Goal: Book appointment/travel/reservation

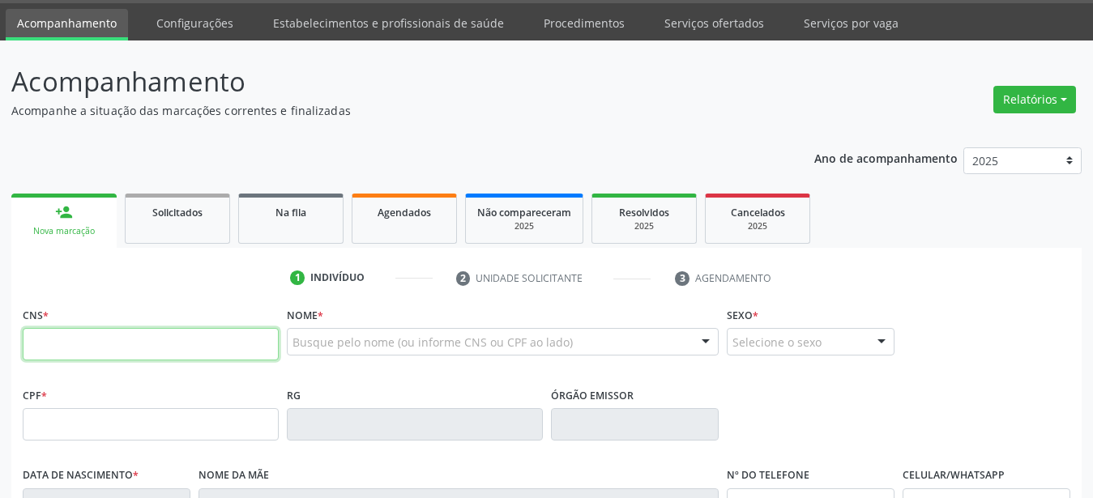
scroll to position [165, 0]
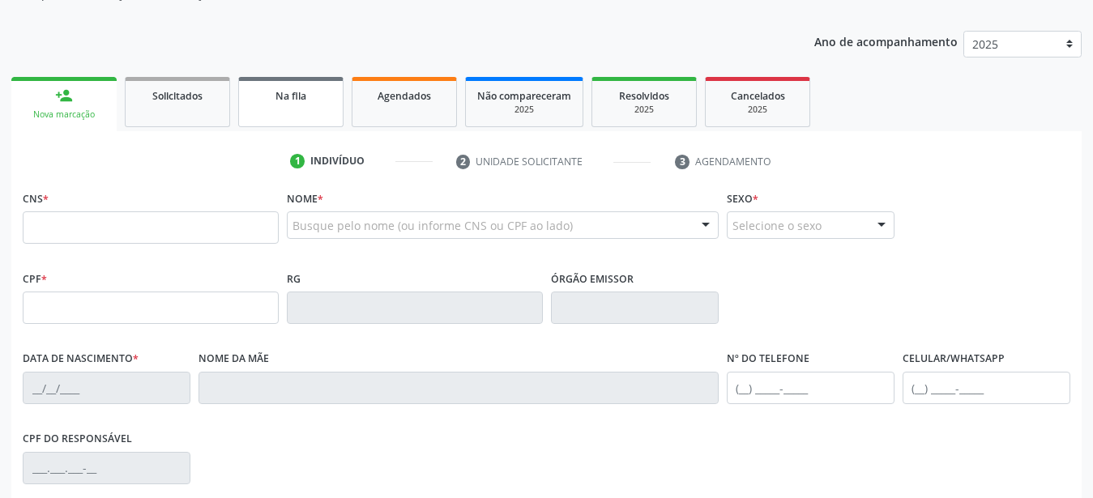
drag, startPoint x: 407, startPoint y: 109, endPoint x: 335, endPoint y: 212, distance: 125.7
click at [406, 109] on link "Agendados" at bounding box center [404, 102] width 105 height 50
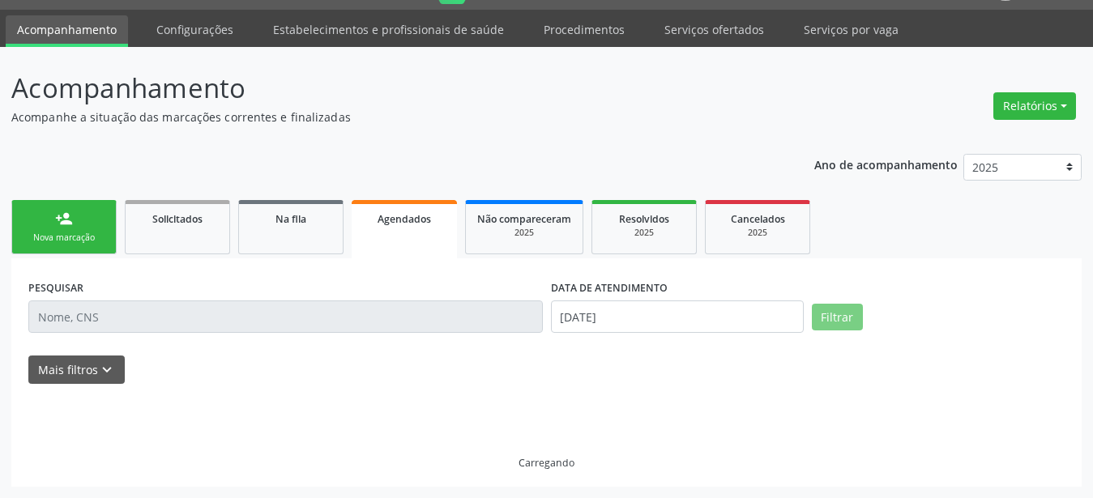
scroll to position [41, 0]
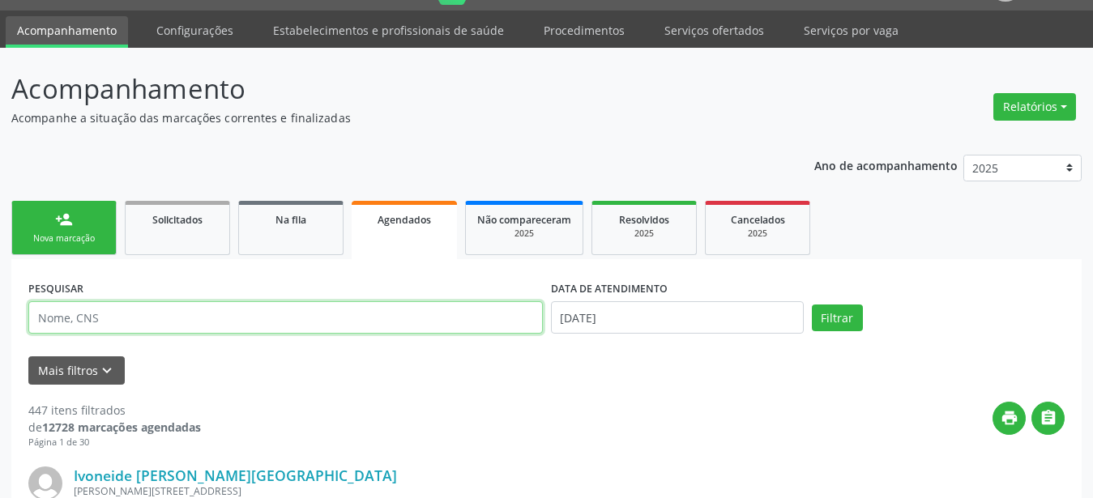
drag, startPoint x: 152, startPoint y: 327, endPoint x: 135, endPoint y: 336, distance: 18.5
paste input "898 0034 7177 3837"
type input "898 0034 7177 3837"
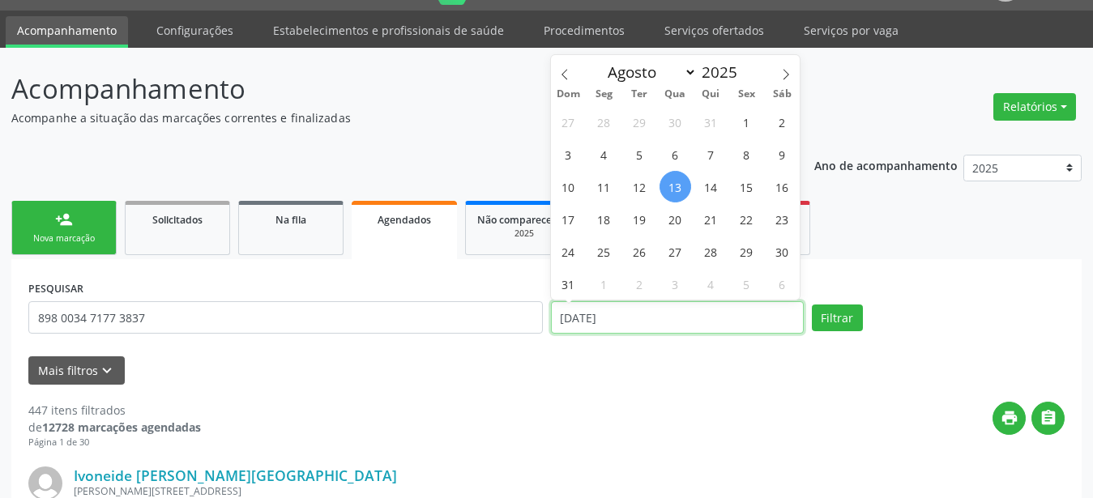
click at [632, 316] on input "[DATE]" at bounding box center [677, 317] width 253 height 32
click at [642, 209] on span "19" at bounding box center [640, 219] width 32 height 32
type input "[DATE]"
click at [640, 211] on span "19" at bounding box center [640, 219] width 32 height 32
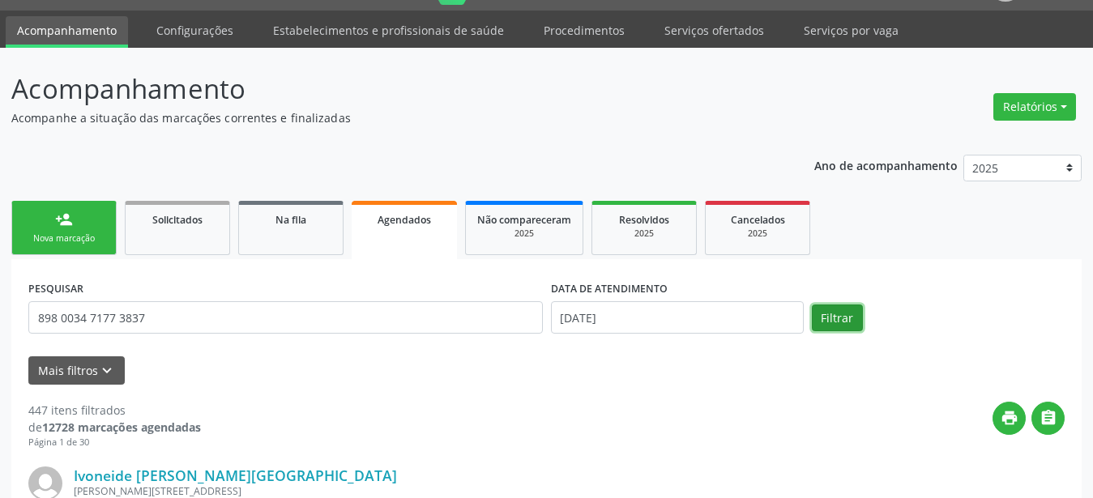
click at [840, 318] on button "Filtrar" at bounding box center [837, 319] width 51 height 28
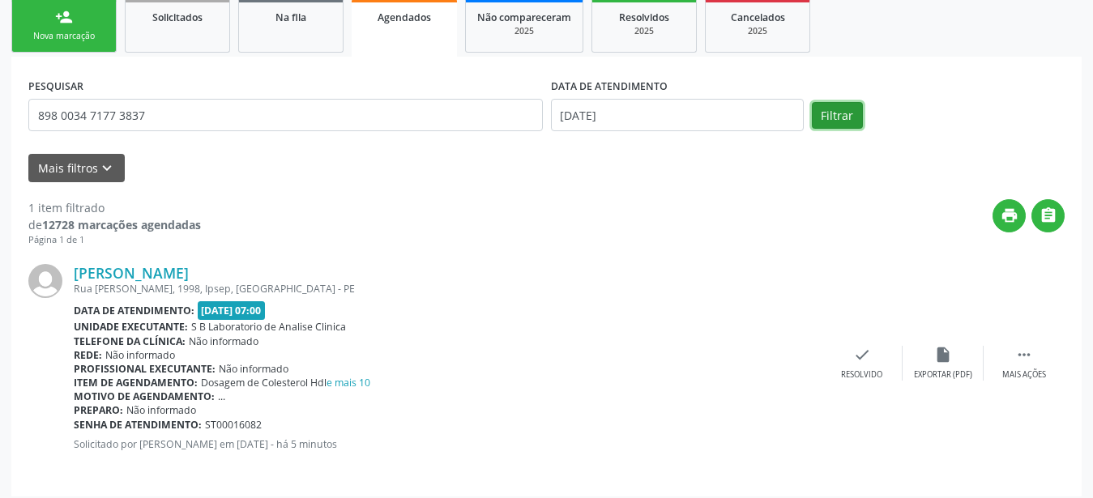
scroll to position [253, 0]
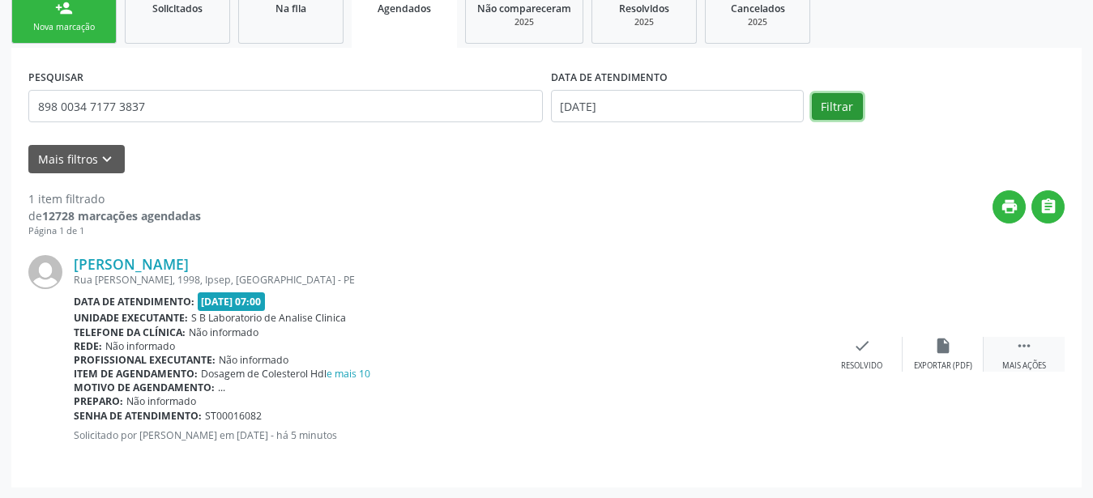
click at [1020, 342] on icon "" at bounding box center [1025, 346] width 18 height 18
click at [720, 354] on div "print Imprimir" at bounding box center [700, 354] width 81 height 35
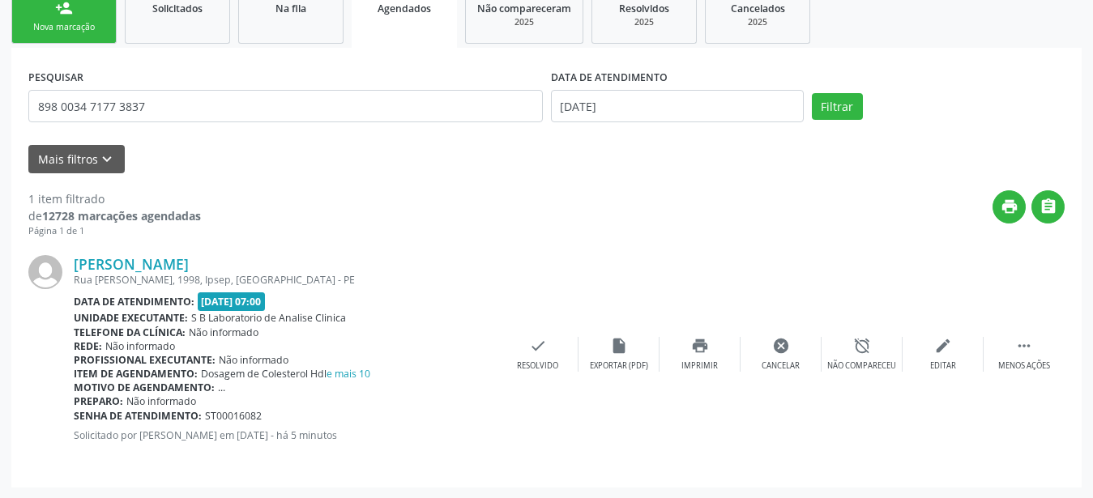
scroll to position [0, 0]
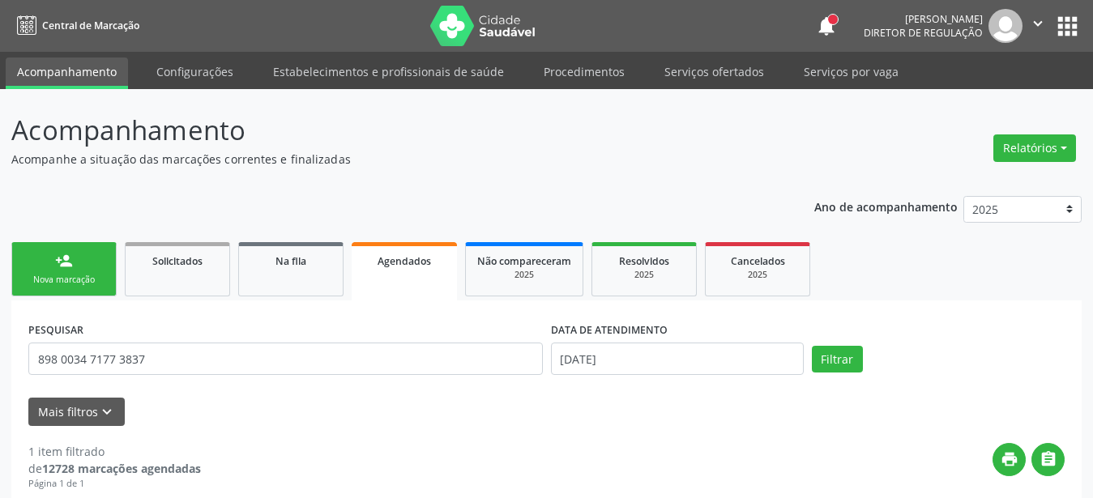
click at [1073, 27] on button "apps" at bounding box center [1068, 26] width 28 height 28
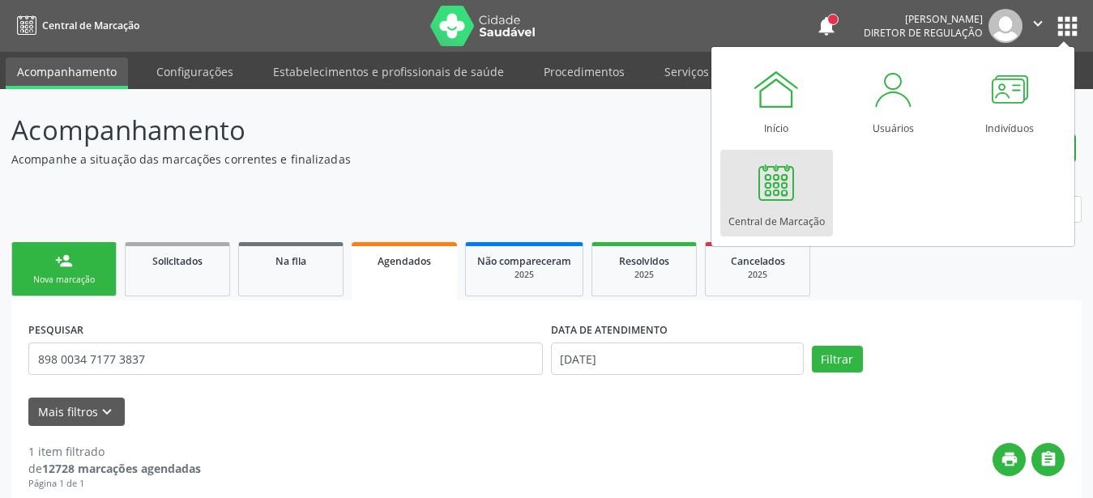
click at [781, 180] on div at bounding box center [776, 182] width 49 height 49
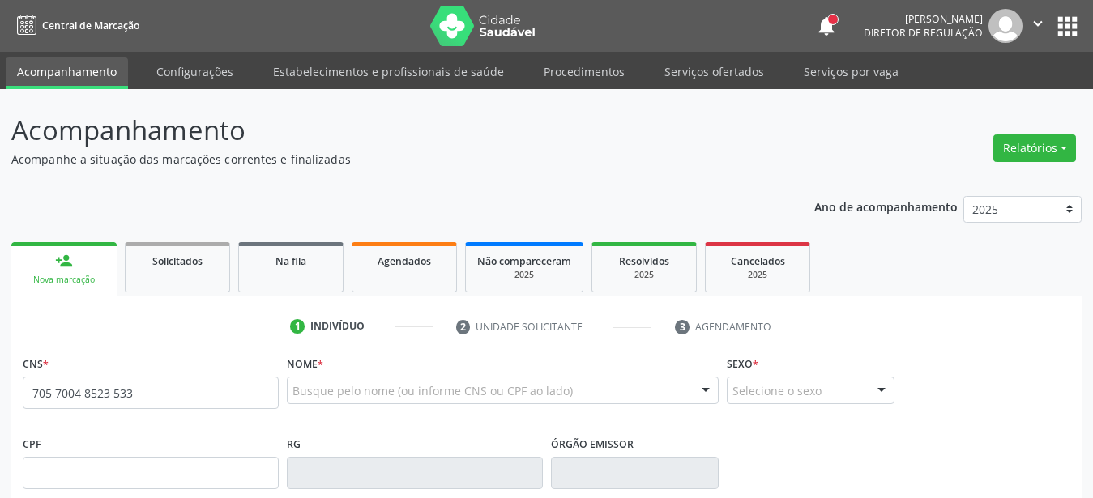
type input "705 7004 8523 5330"
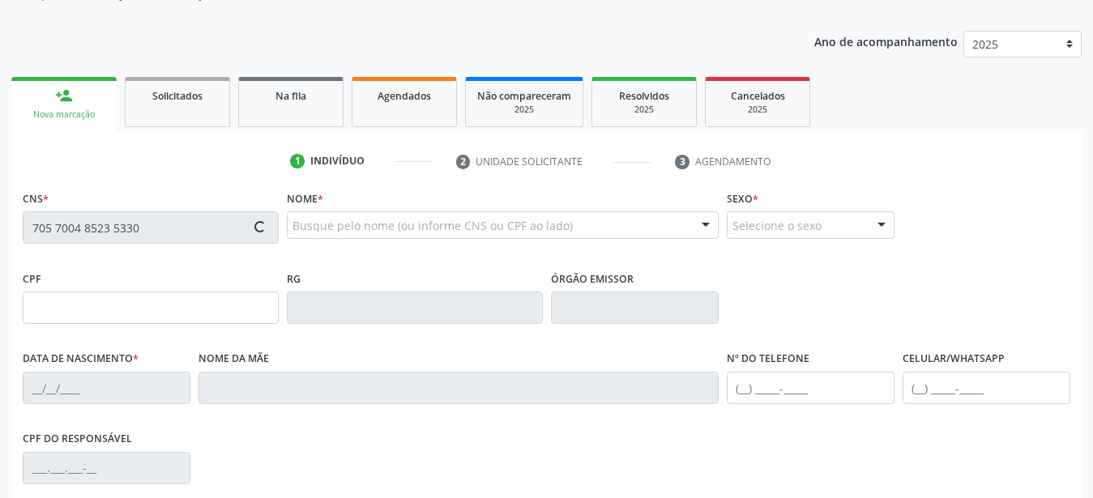
type input "30/[DATE]"
type input "[PERSON_NAME]"
type input "[PHONE_NUMBER]"
type input "55"
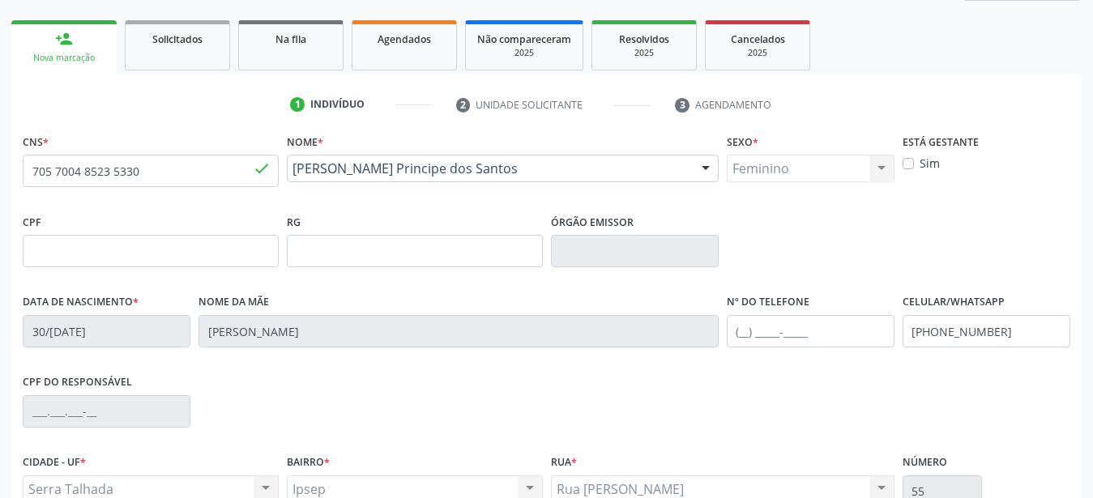
scroll to position [248, 0]
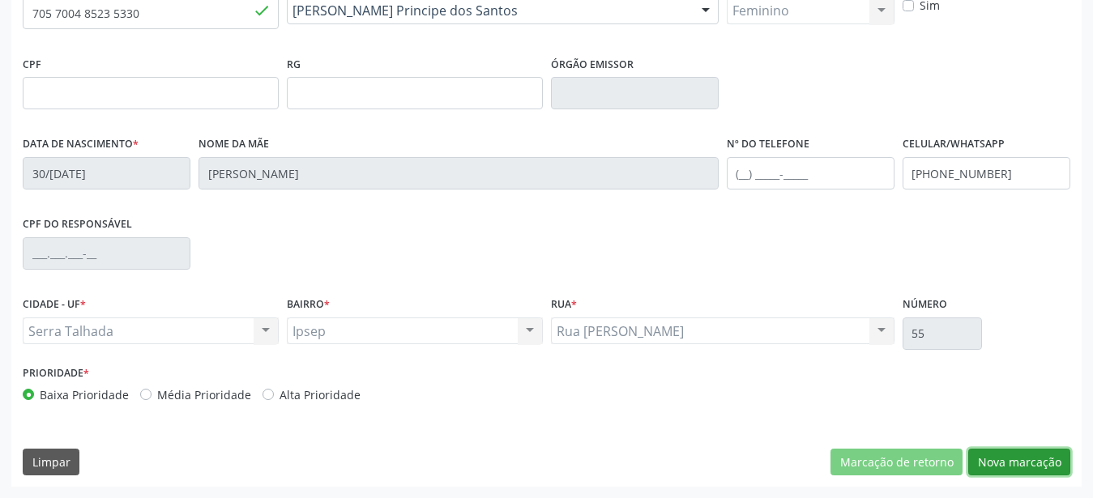
drag, startPoint x: 1026, startPoint y: 460, endPoint x: 1033, endPoint y: 478, distance: 19.3
click at [1027, 461] on button "Nova marcação" at bounding box center [1020, 463] width 102 height 28
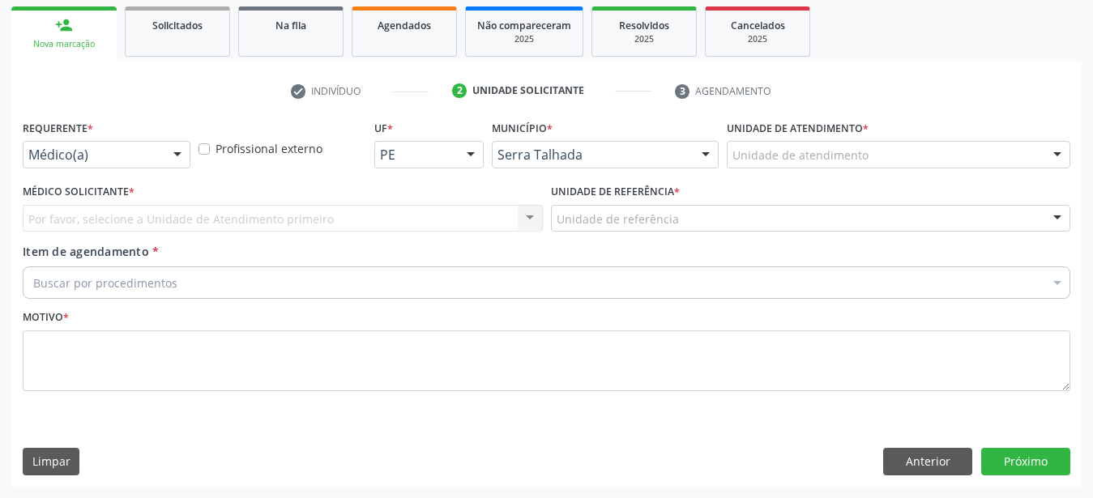
scroll to position [249, 0]
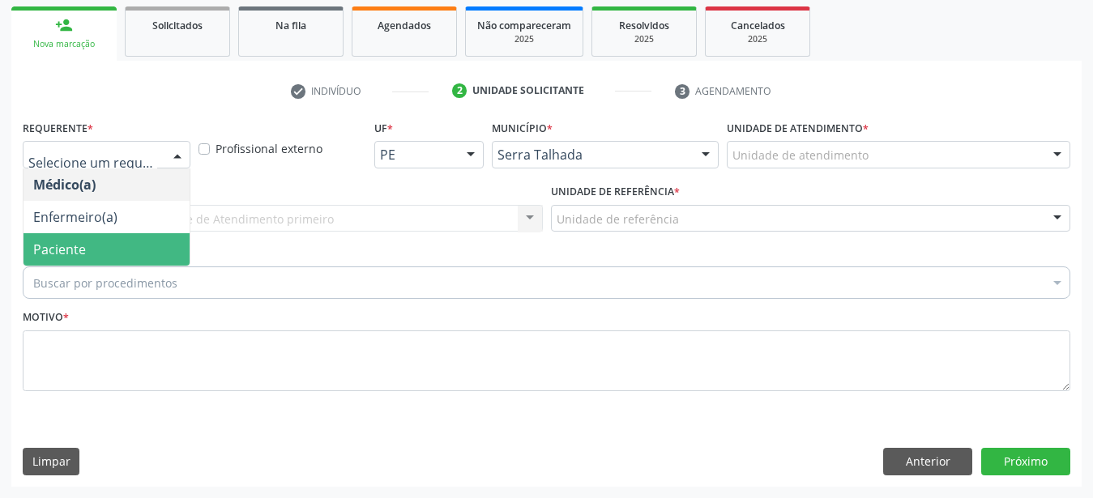
click at [68, 241] on span "Paciente" at bounding box center [59, 250] width 53 height 18
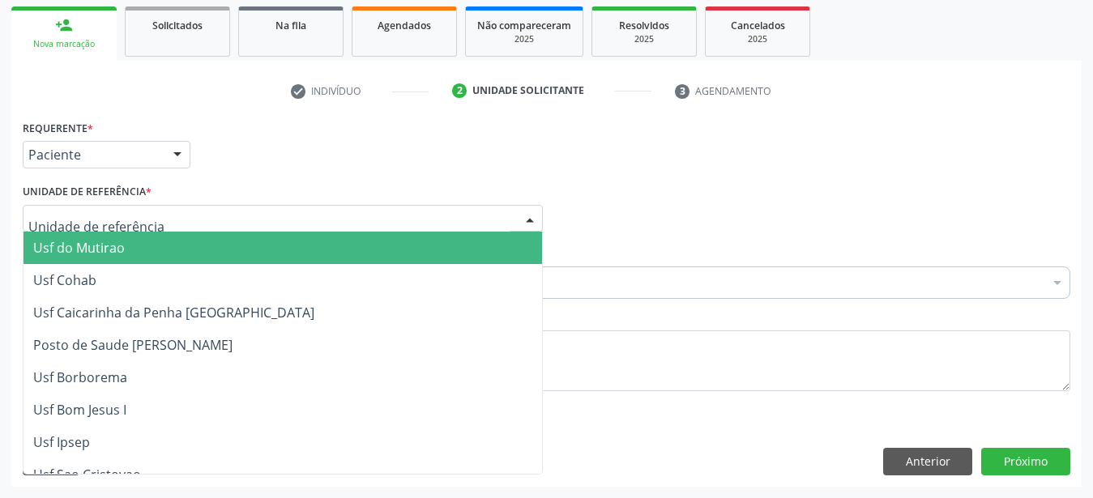
click at [143, 205] on div at bounding box center [283, 219] width 520 height 28
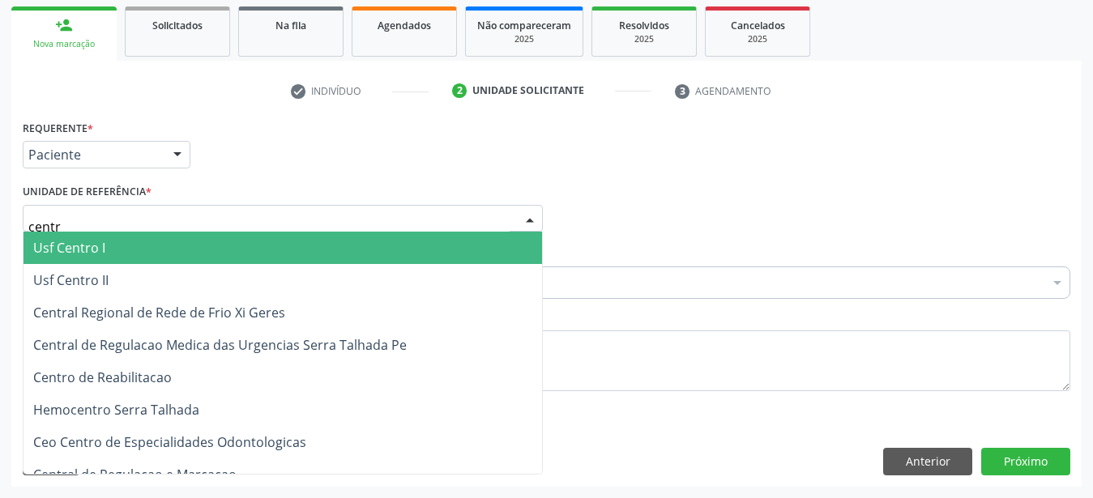
type input "centro"
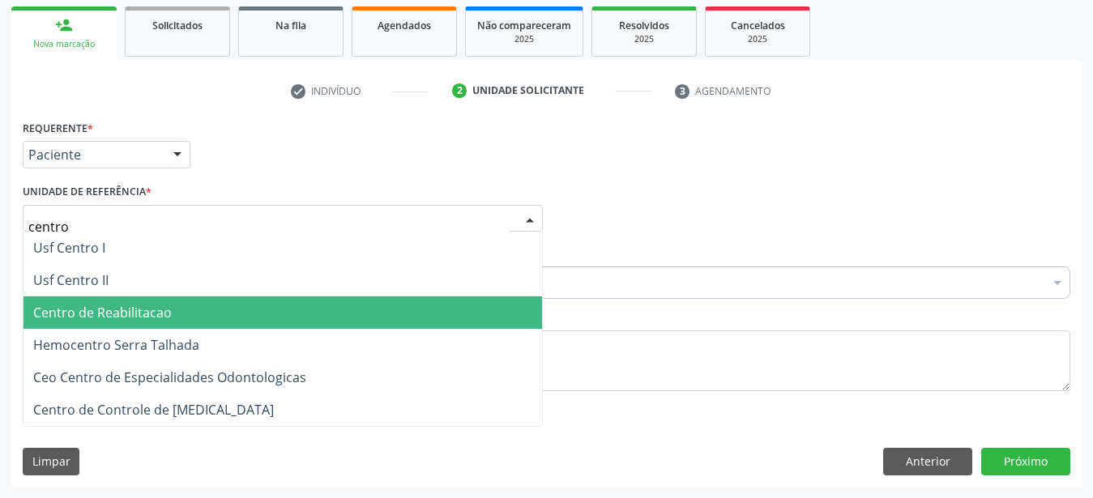
click at [109, 304] on span "Centro de Reabilitacao" at bounding box center [102, 313] width 139 height 18
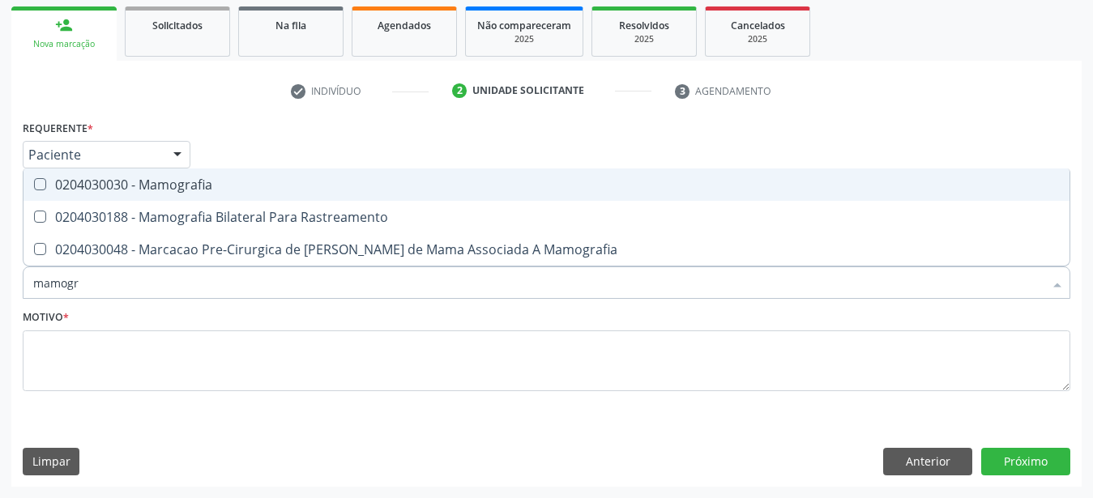
type input "mamogra"
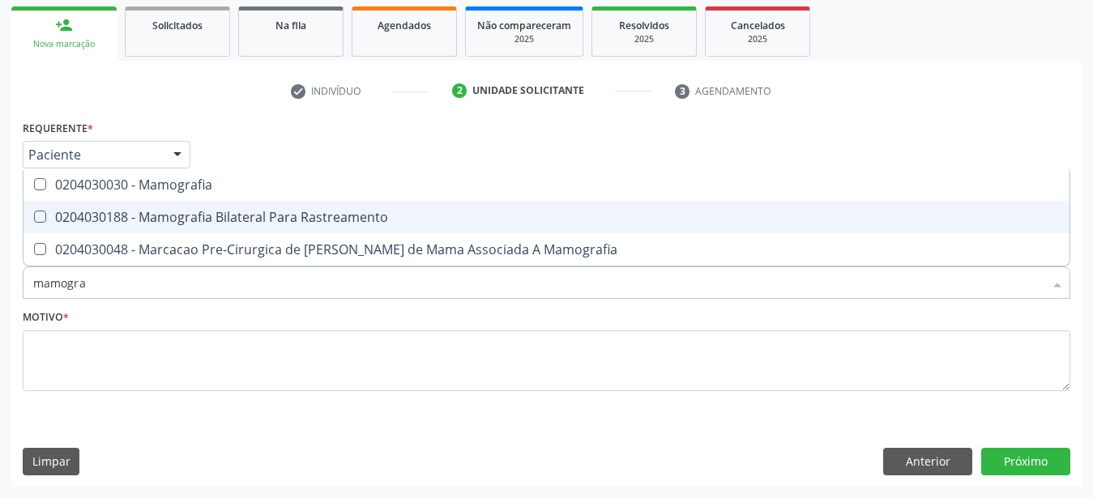
drag, startPoint x: 156, startPoint y: 198, endPoint x: 160, endPoint y: 272, distance: 74.6
click at [156, 211] on div "0204030188 - Mamografia Bilateral Para Rastreamento" at bounding box center [546, 217] width 1027 height 13
checkbox Rastreamento "true"
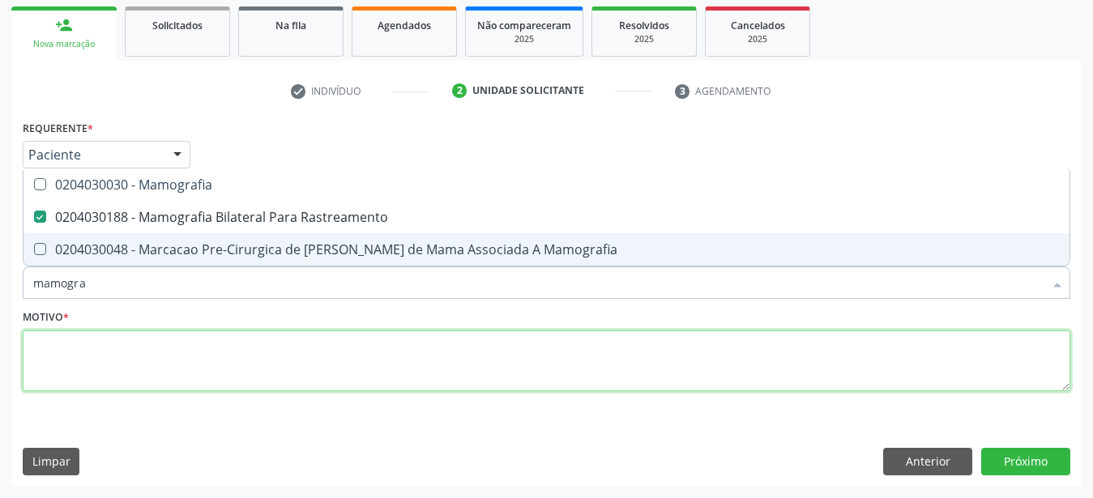
click at [149, 332] on textarea at bounding box center [547, 362] width 1048 height 62
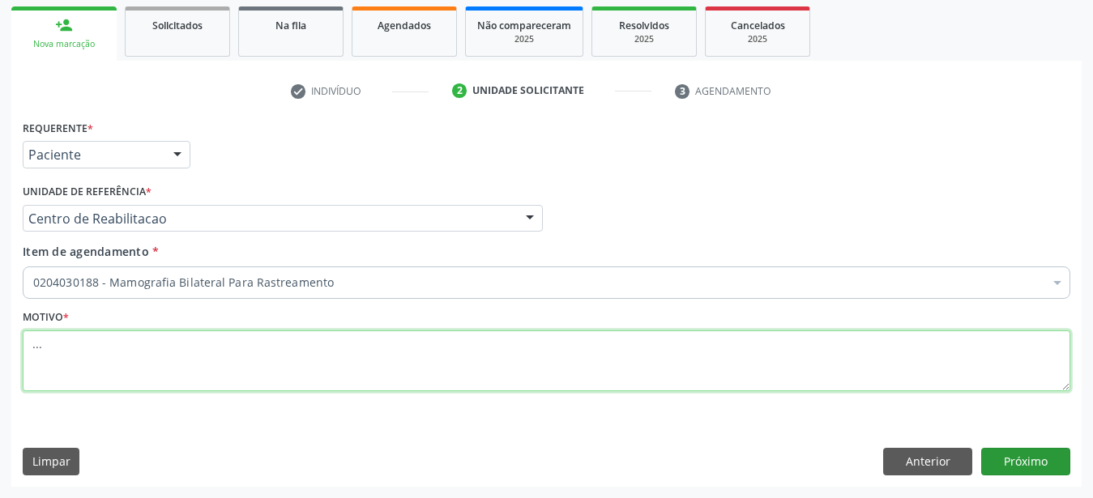
type textarea "..."
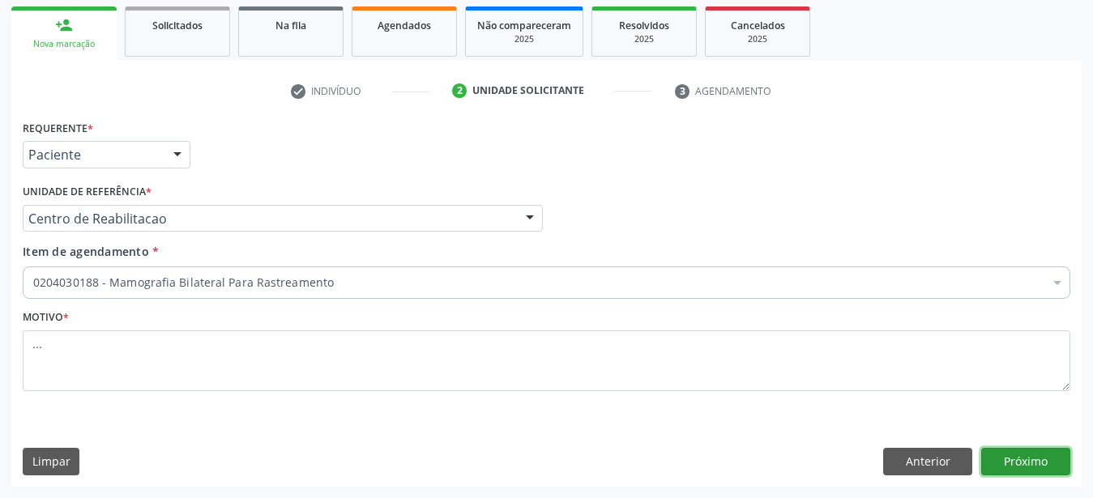
click at [1003, 455] on button "Próximo" at bounding box center [1025, 462] width 89 height 28
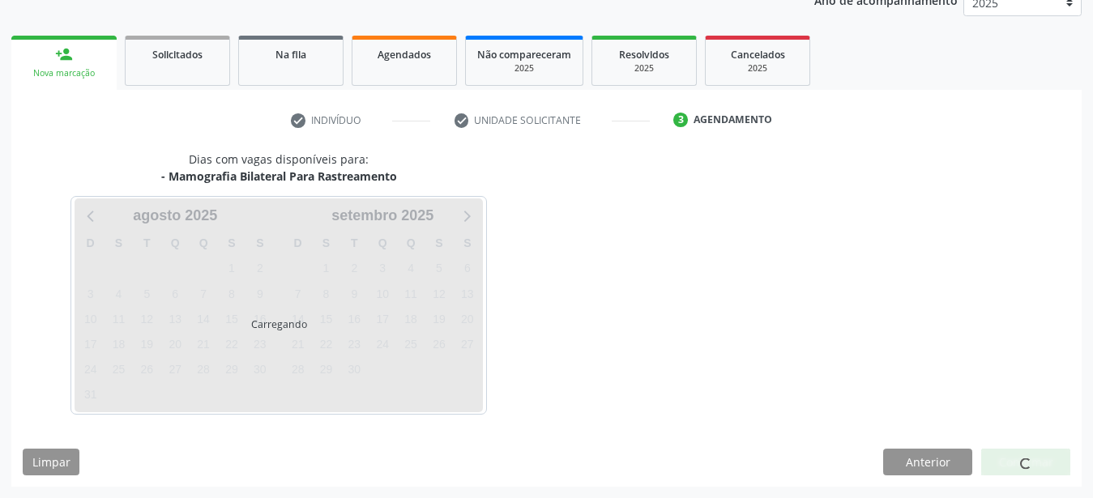
scroll to position [207, 0]
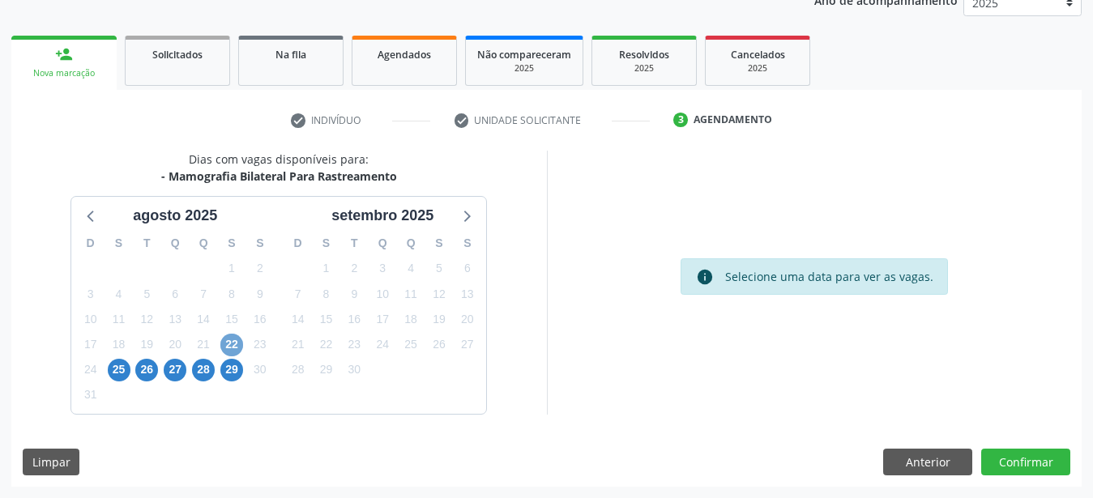
click at [232, 344] on span "22" at bounding box center [231, 345] width 23 height 23
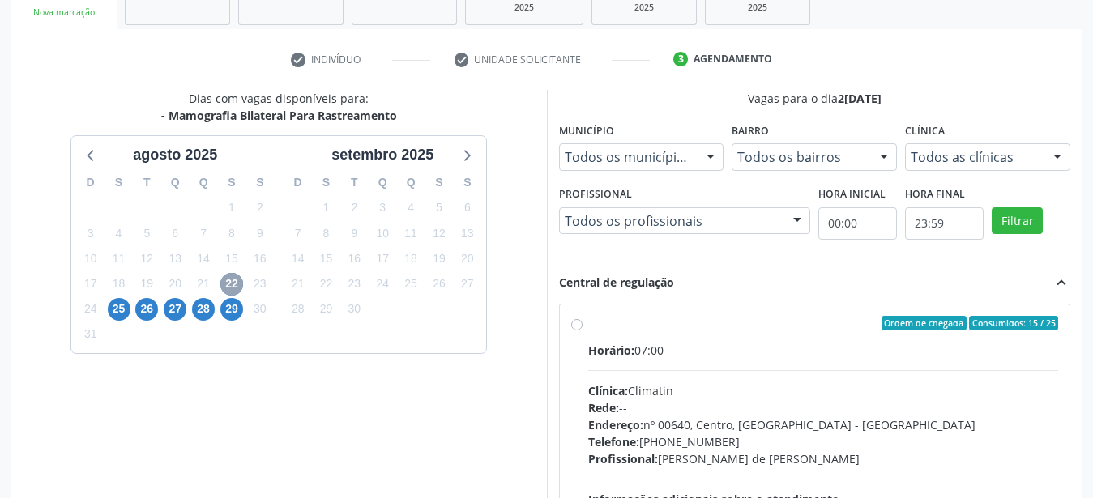
scroll to position [372, 0]
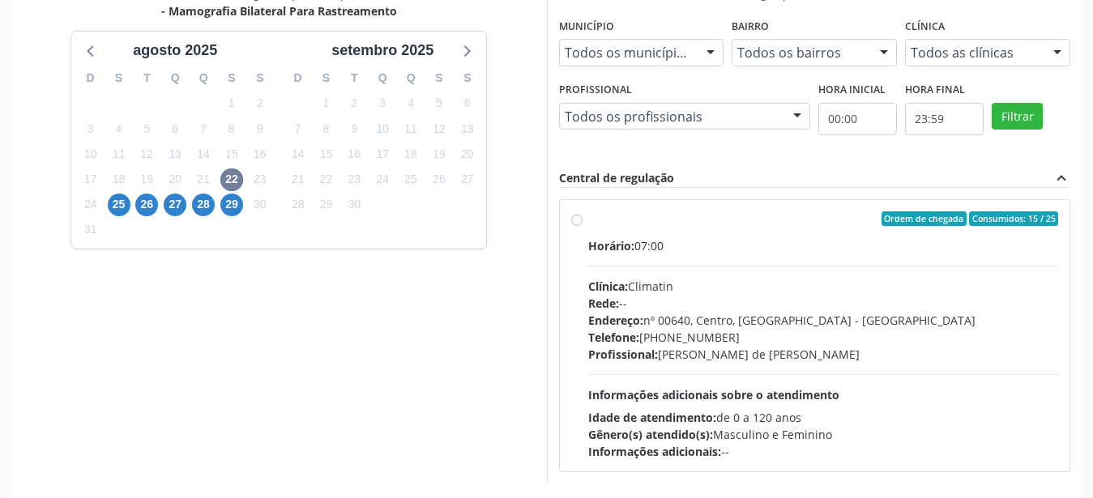
click at [588, 219] on label "Ordem de chegada Consumidos: 15 / 25 Horário: 07:00 Clínica: Climatin Rede: -- …" at bounding box center [823, 336] width 471 height 249
click at [576, 219] on input "Ordem de chegada Consumidos: 15 / 25 Horário: 07:00 Clínica: Climatin Rede: -- …" at bounding box center [576, 219] width 11 height 15
radio input "true"
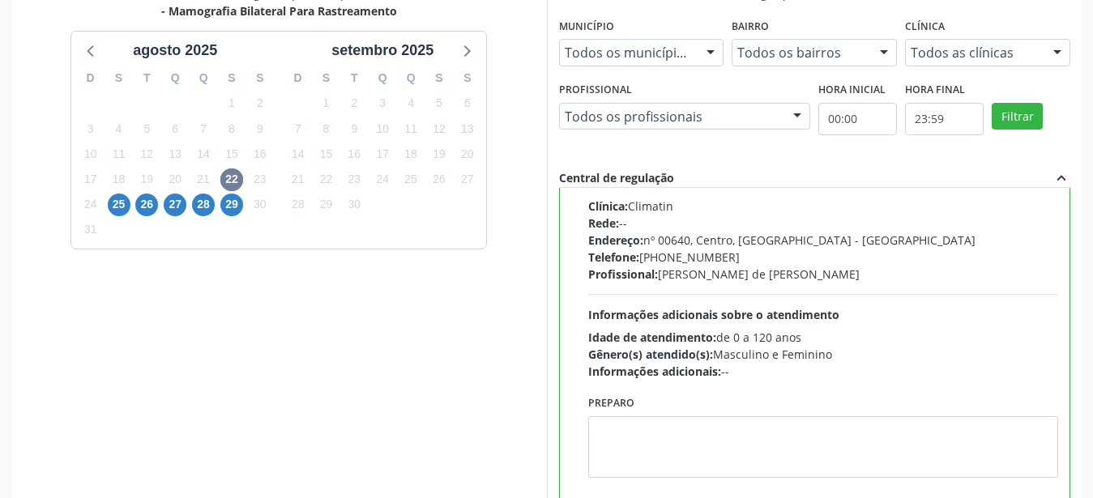
scroll to position [469, 0]
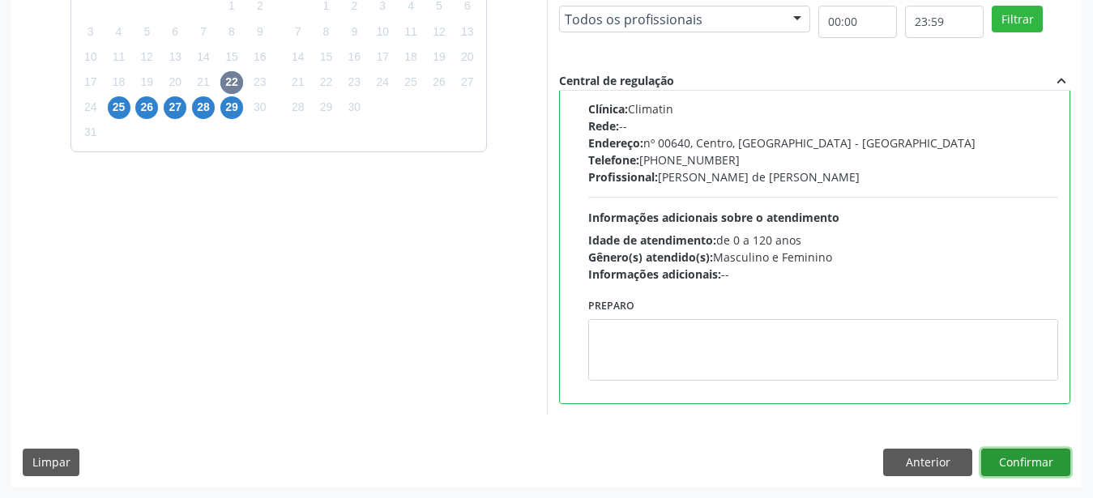
click at [1045, 453] on button "Confirmar" at bounding box center [1025, 463] width 89 height 28
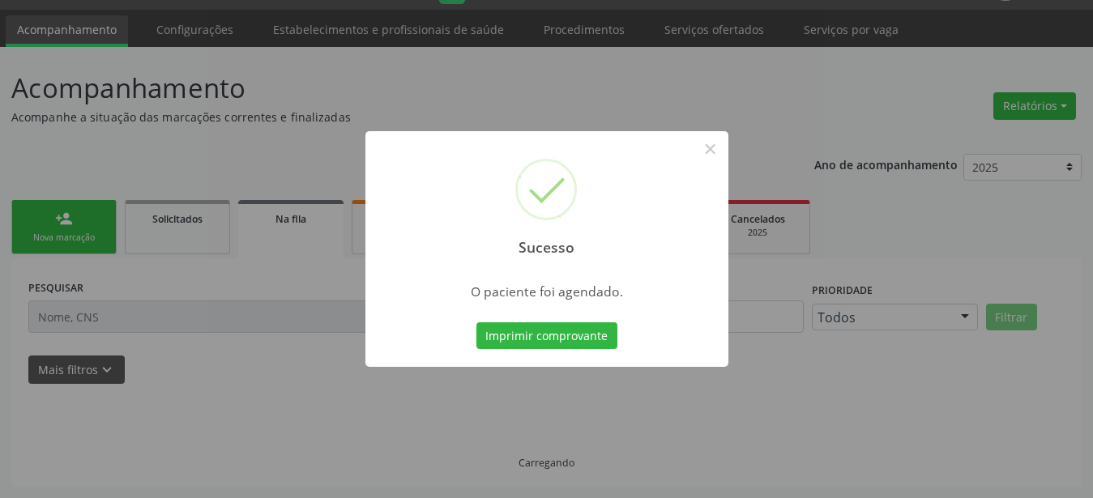
scroll to position [41, 0]
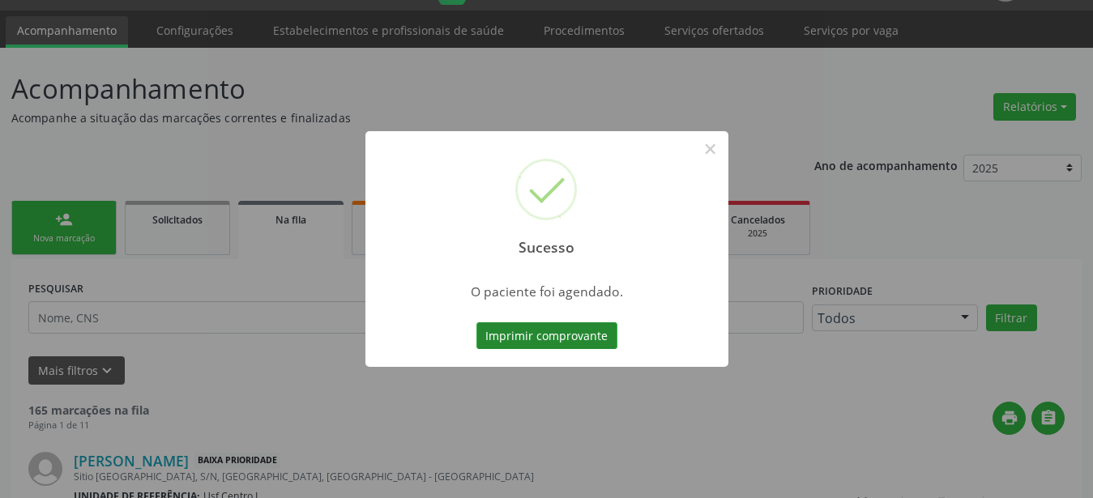
click at [569, 336] on button "Imprimir comprovante" at bounding box center [547, 337] width 141 height 28
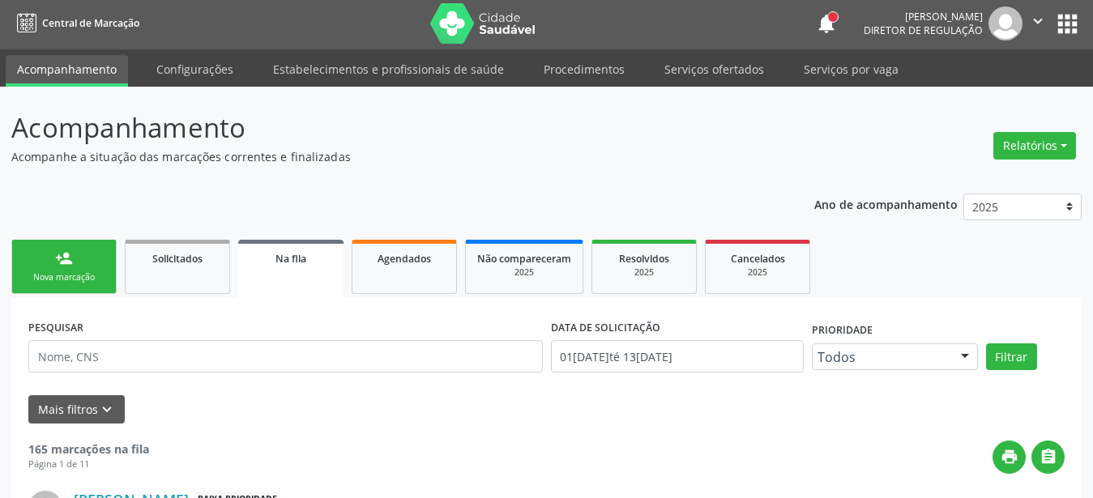
scroll to position [0, 0]
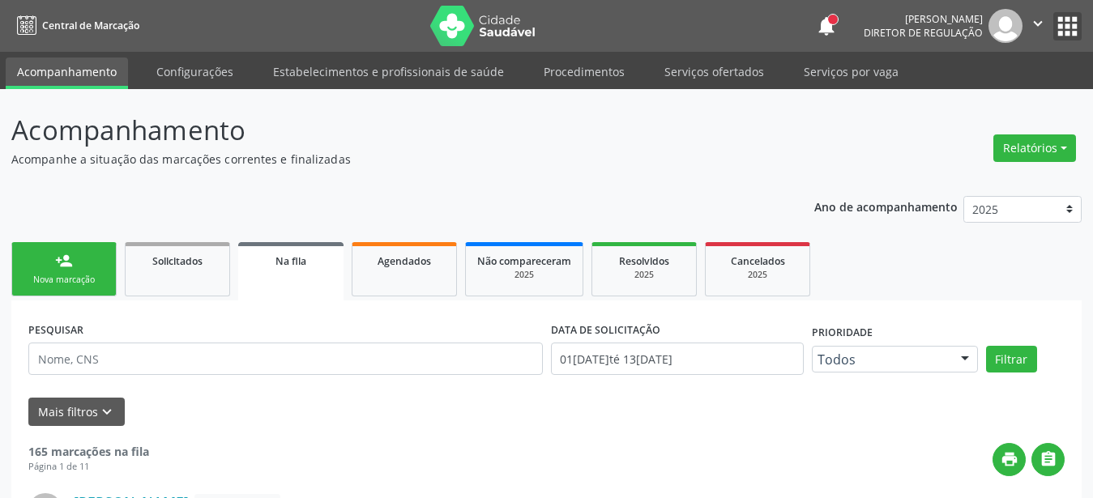
click at [1065, 29] on button "apps" at bounding box center [1068, 26] width 28 height 28
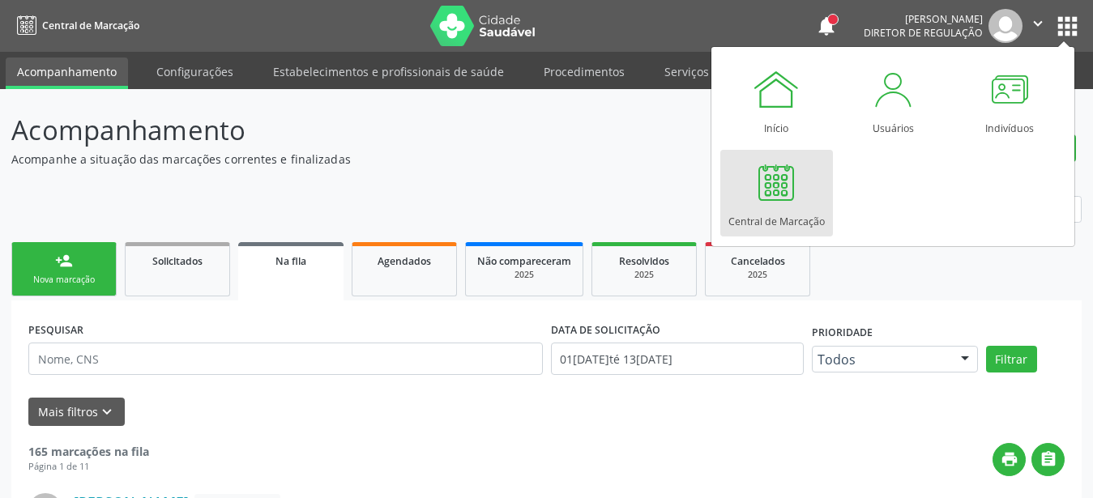
click at [772, 202] on div at bounding box center [776, 182] width 49 height 49
click at [806, 192] on link "Central de Marcação" at bounding box center [777, 193] width 113 height 87
click at [793, 178] on div at bounding box center [776, 182] width 49 height 49
